Goal: Task Accomplishment & Management: Use online tool/utility

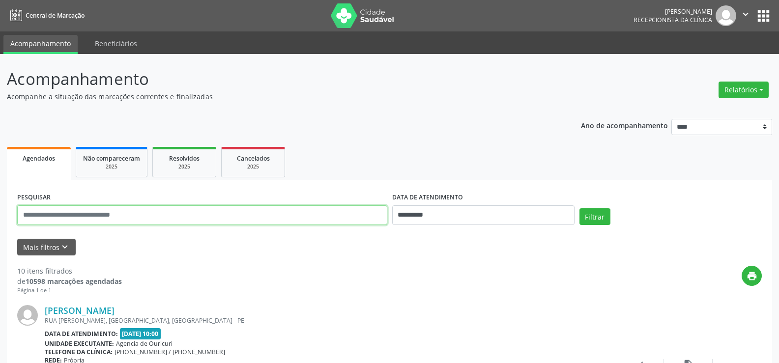
click at [166, 209] on input "text" at bounding box center [202, 215] width 370 height 20
click at [73, 215] on input "text" at bounding box center [202, 215] width 370 height 20
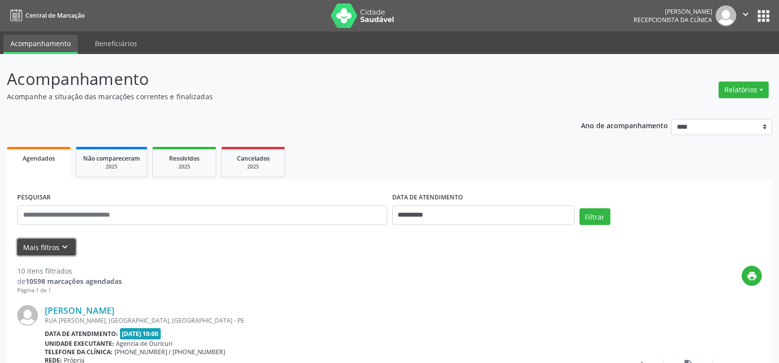
click at [37, 249] on button "Mais filtros keyboard_arrow_down" at bounding box center [46, 247] width 58 height 17
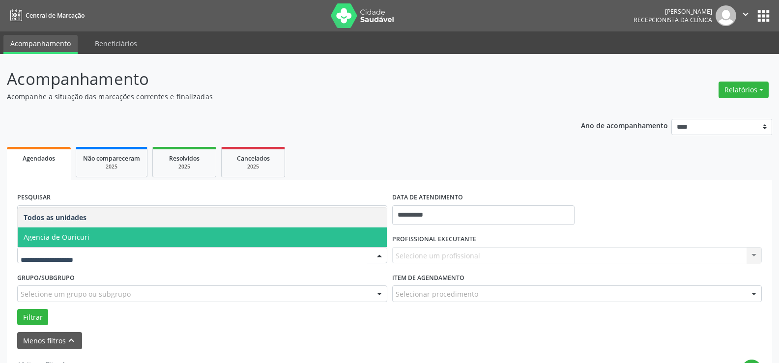
click at [59, 237] on span "Agencia de Ouricuri" at bounding box center [57, 236] width 66 height 9
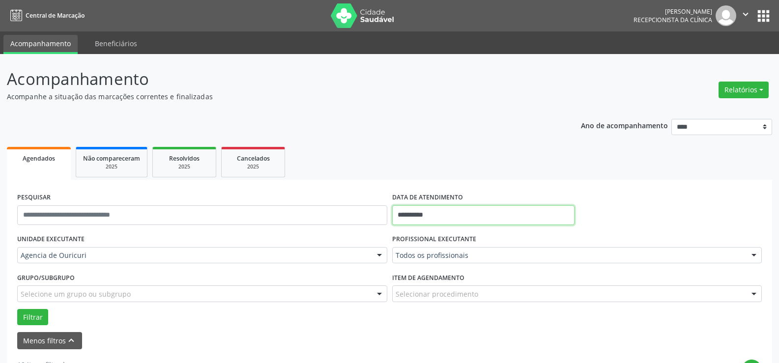
click at [473, 219] on input "**********" at bounding box center [483, 215] width 182 height 20
click at [446, 97] on span "2" at bounding box center [445, 96] width 19 height 19
type input "**********"
click at [446, 97] on span "2" at bounding box center [445, 96] width 19 height 19
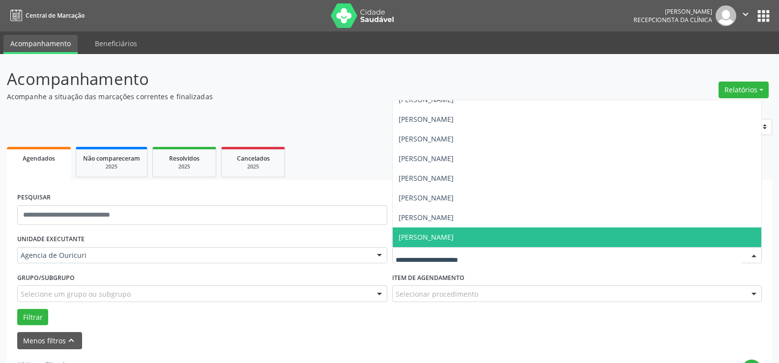
click at [449, 237] on span "[PERSON_NAME]" at bounding box center [425, 236] width 55 height 9
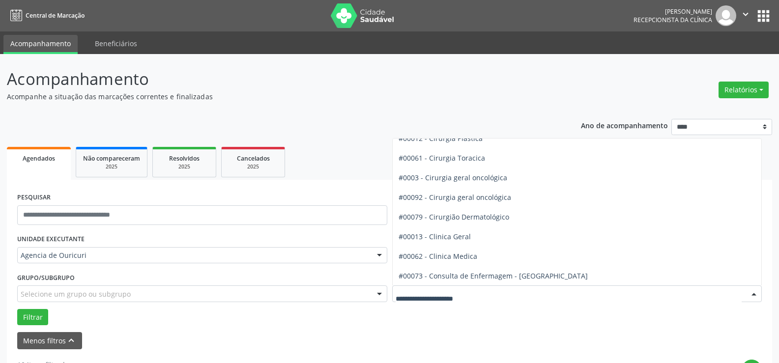
scroll to position [295, 0]
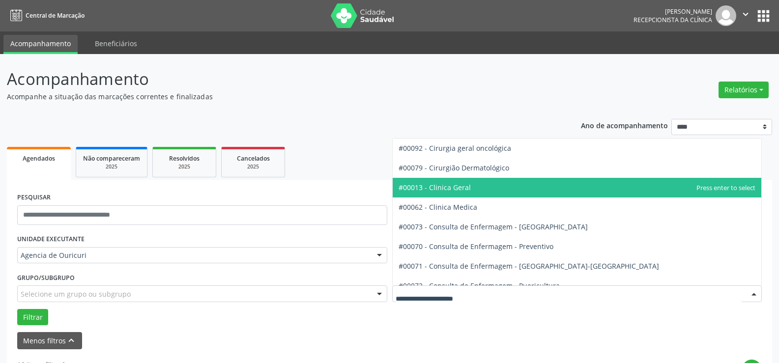
click at [450, 184] on span "#00013 - Clinica Geral" at bounding box center [434, 187] width 72 height 9
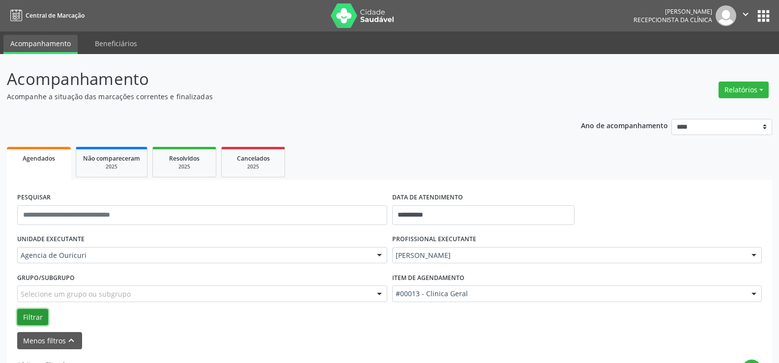
click at [27, 318] on button "Filtrar" at bounding box center [32, 317] width 31 height 17
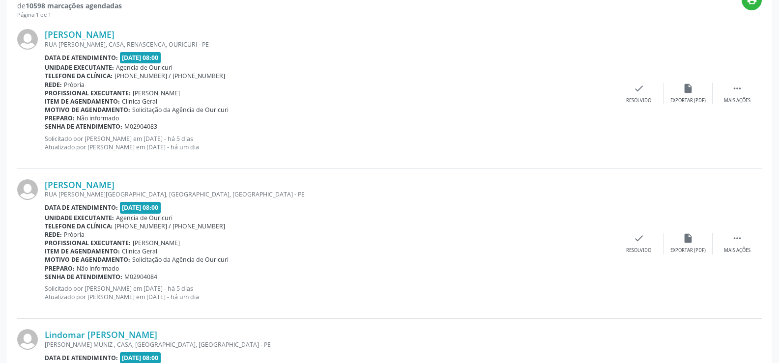
scroll to position [246, 0]
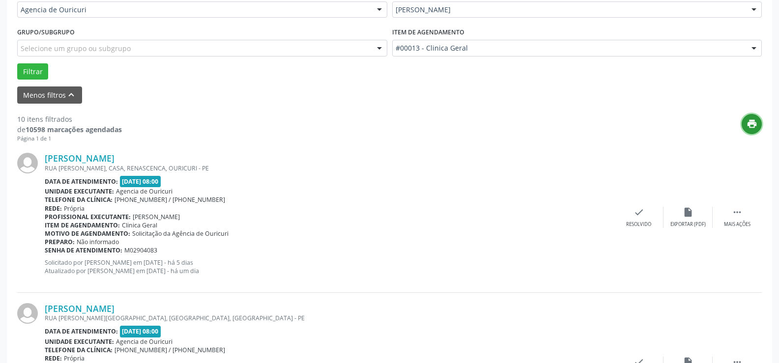
click at [749, 125] on icon "print" at bounding box center [751, 123] width 11 height 11
